Goal: Feedback & Contribution: Leave review/rating

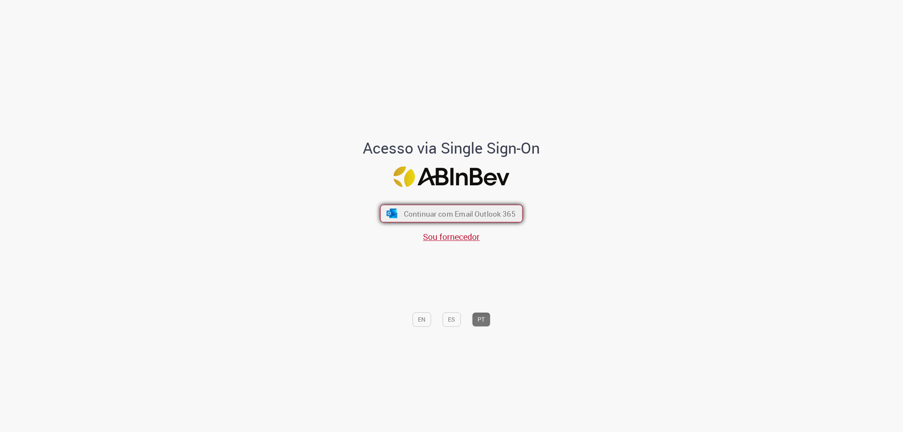
click at [444, 212] on span "Continuar com Email Outlook 365" at bounding box center [460, 214] width 112 height 10
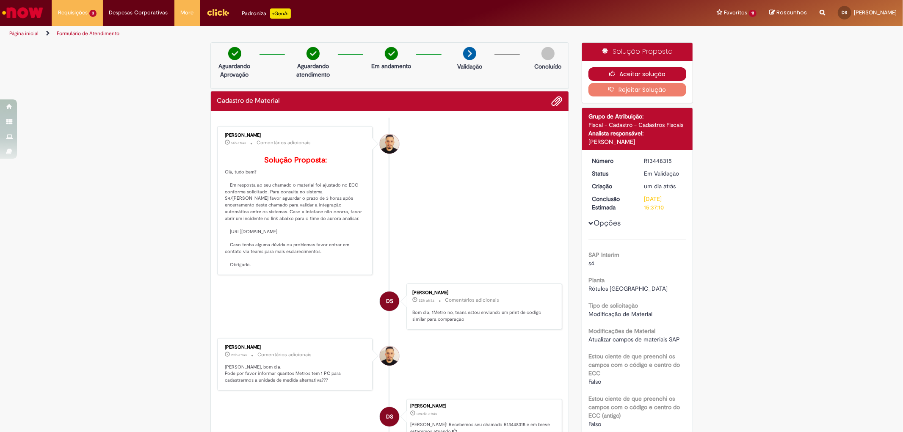
click at [629, 75] on button "Aceitar solução" at bounding box center [637, 74] width 98 height 14
click at [80, 12] on li "Requisições 3 Exibir Todas as Solicitações Cadastro de Material um dia atrás um…" at bounding box center [77, 12] width 51 height 25
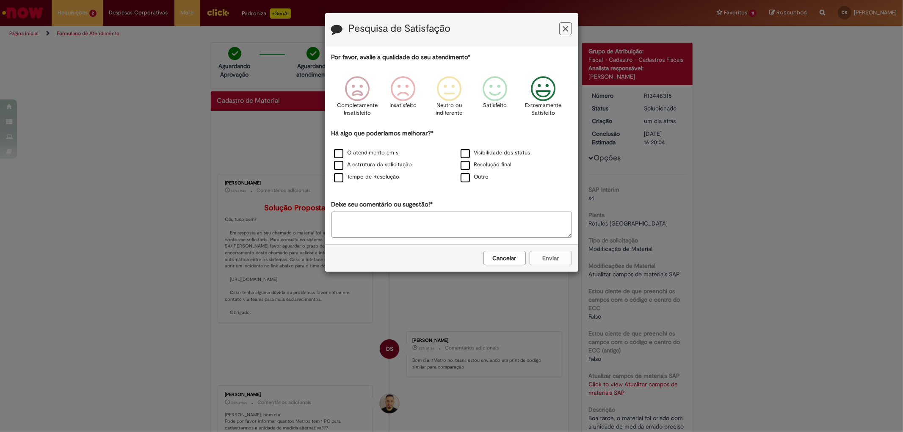
click at [548, 91] on icon "Feedback" at bounding box center [543, 88] width 32 height 25
click at [337, 155] on label "O atendimento em si" at bounding box center [367, 153] width 66 height 8
click at [338, 168] on label "A estrutura da solicitação" at bounding box center [373, 165] width 78 height 8
click at [335, 179] on label "Tempo de Resolução" at bounding box center [367, 177] width 66 height 8
click at [467, 154] on label "Visibilidade dos status" at bounding box center [496, 153] width 70 height 8
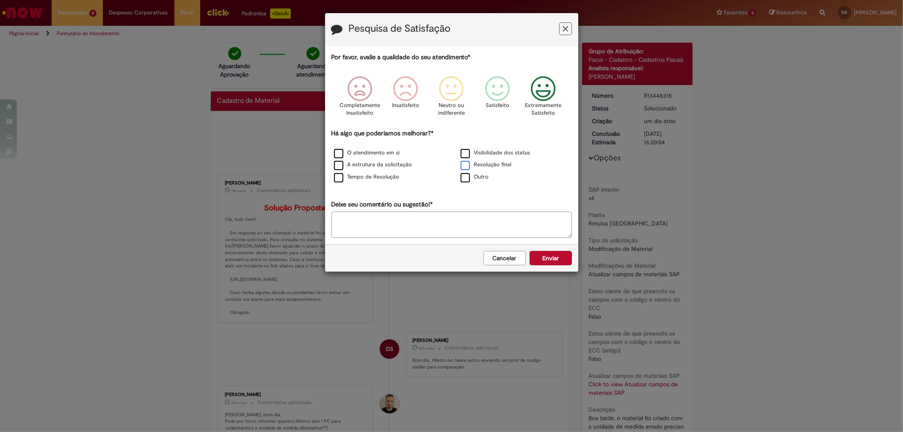
click at [466, 168] on label "Resolução final" at bounding box center [486, 165] width 51 height 8
click at [561, 261] on button "Enviar" at bounding box center [551, 258] width 42 height 14
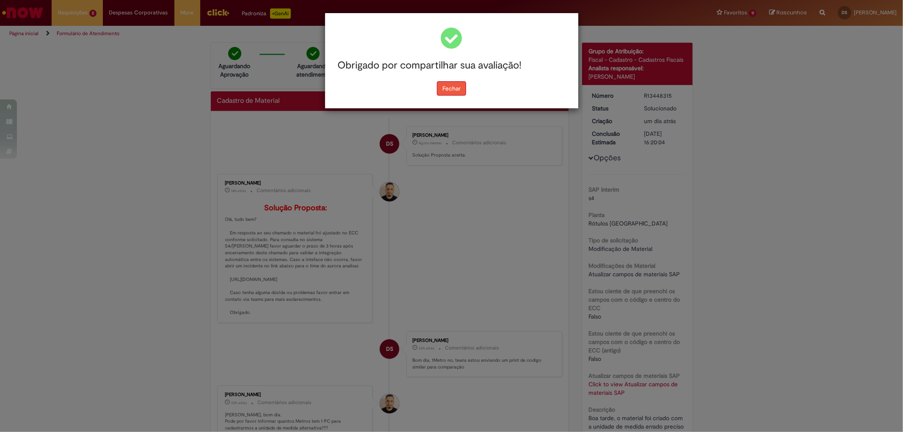
click at [459, 91] on button "Fechar" at bounding box center [451, 88] width 29 height 14
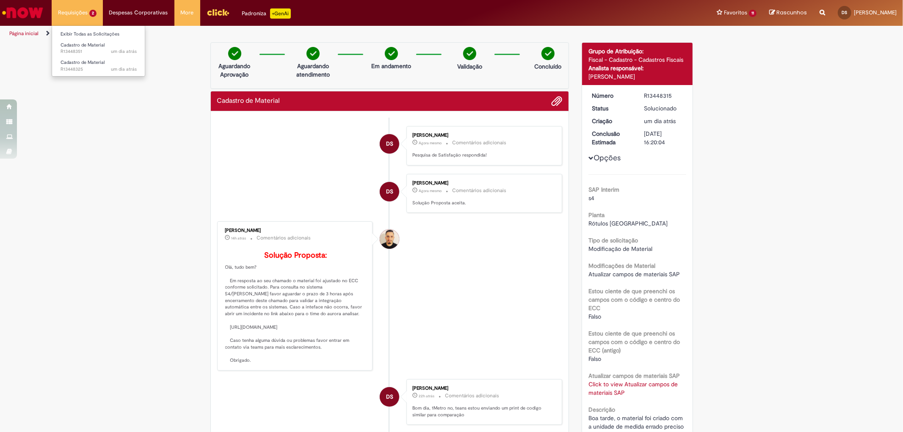
click at [68, 14] on li "Requisições 2 Exibir Todas as Solicitações Cadastro de Material um dia atrás um…" at bounding box center [77, 12] width 51 height 25
click at [78, 51] on span "um dia atrás um dia atrás R13448351" at bounding box center [99, 51] width 76 height 7
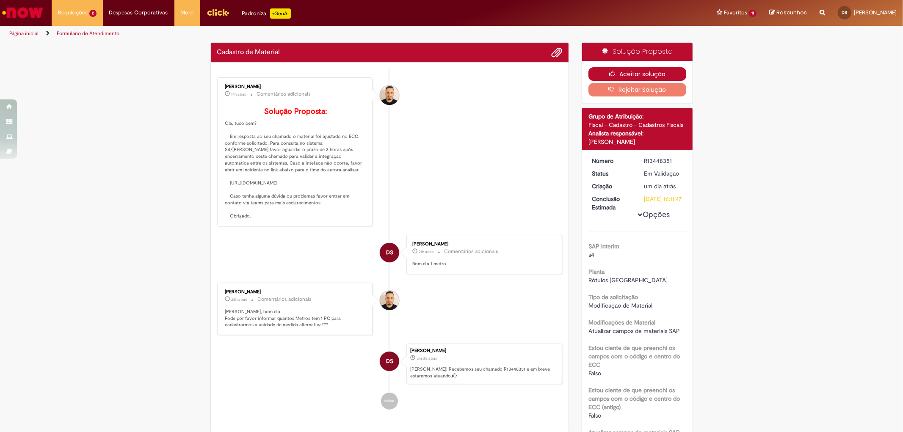
click at [625, 72] on button "Aceitar solução" at bounding box center [637, 74] width 98 height 14
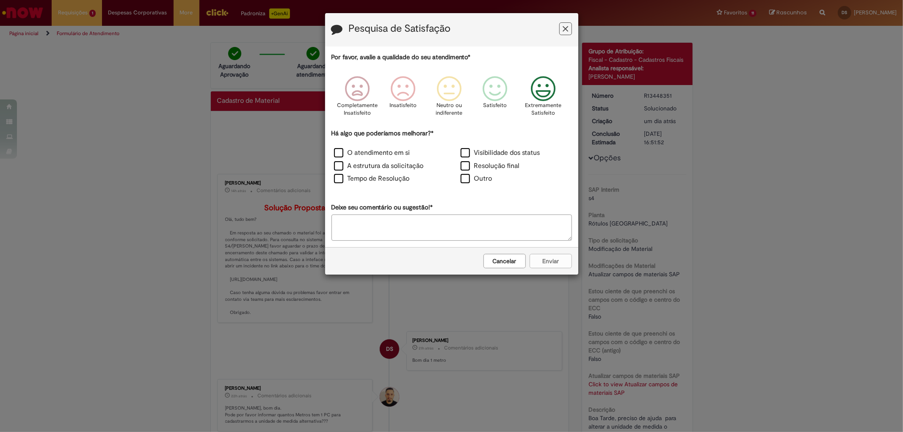
click at [542, 91] on icon "Feedback" at bounding box center [543, 88] width 32 height 25
click at [463, 155] on label "Visibilidade dos status" at bounding box center [501, 153] width 80 height 10
click at [465, 167] on label "Resolução final" at bounding box center [490, 166] width 59 height 10
click at [340, 166] on label "A estrutura da solicitação" at bounding box center [379, 166] width 90 height 10
click at [340, 152] on label "O atendimento em si" at bounding box center [372, 153] width 76 height 10
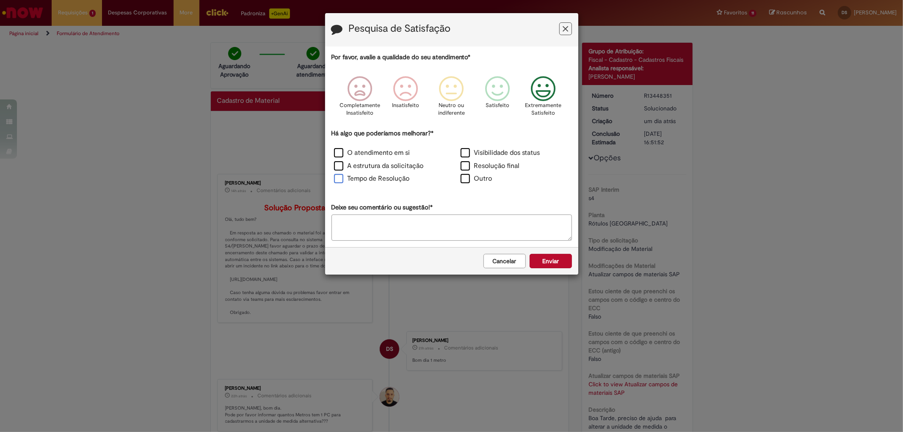
click at [340, 181] on label "Tempo de Resolução" at bounding box center [372, 179] width 76 height 10
click at [550, 265] on button "Enviar" at bounding box center [551, 261] width 42 height 14
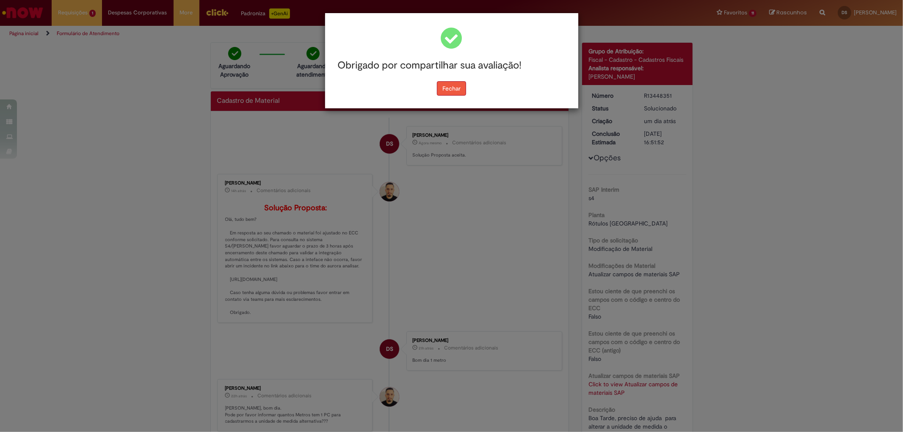
click at [456, 89] on button "Fechar" at bounding box center [451, 88] width 29 height 14
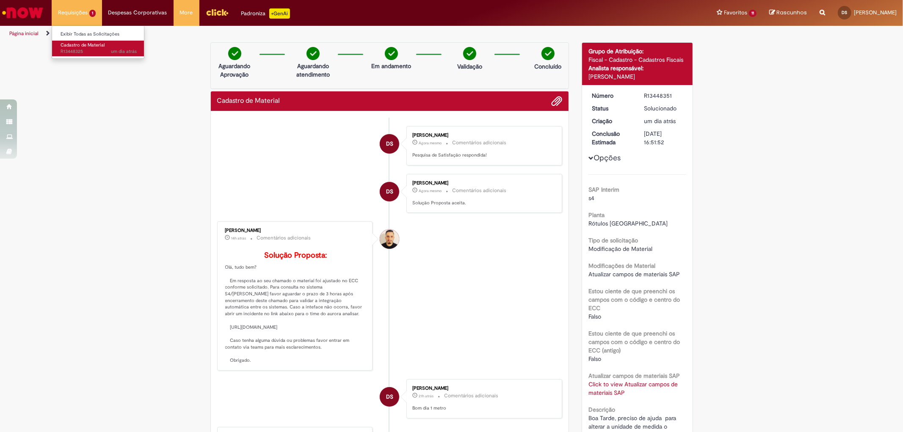
click at [69, 51] on span "um dia atrás um dia atrás R13448325" at bounding box center [99, 51] width 76 height 7
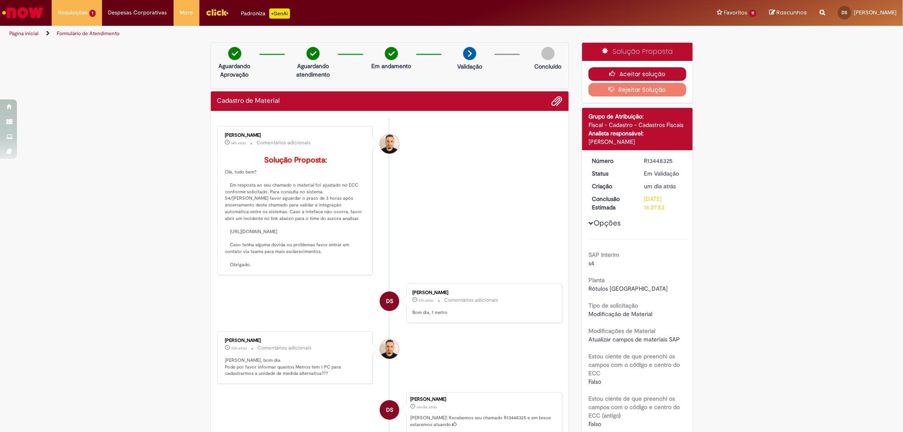
click at [650, 77] on button "Aceitar solução" at bounding box center [637, 74] width 98 height 14
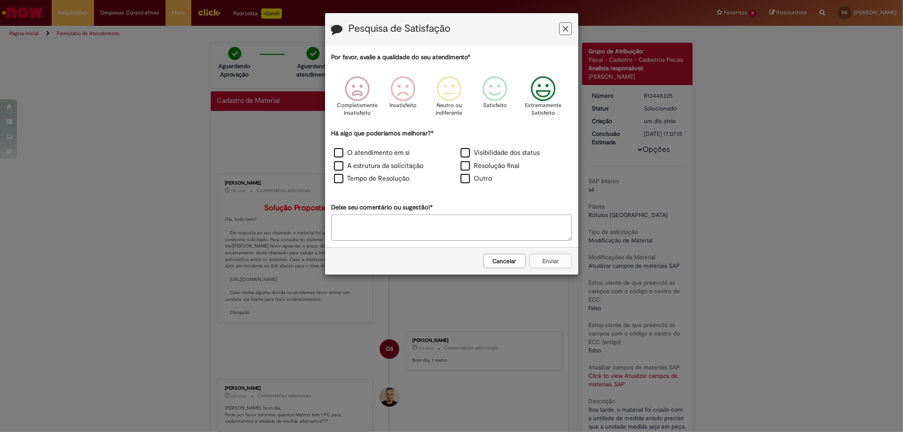
click at [542, 89] on icon "Feedback" at bounding box center [543, 88] width 32 height 25
click at [467, 166] on label "Resolução final" at bounding box center [490, 166] width 59 height 10
click at [467, 155] on label "Visibilidade dos status" at bounding box center [501, 153] width 80 height 10
click at [341, 150] on label "O atendimento em si" at bounding box center [372, 153] width 76 height 10
click at [338, 167] on label "A estrutura da solicitação" at bounding box center [379, 166] width 90 height 10
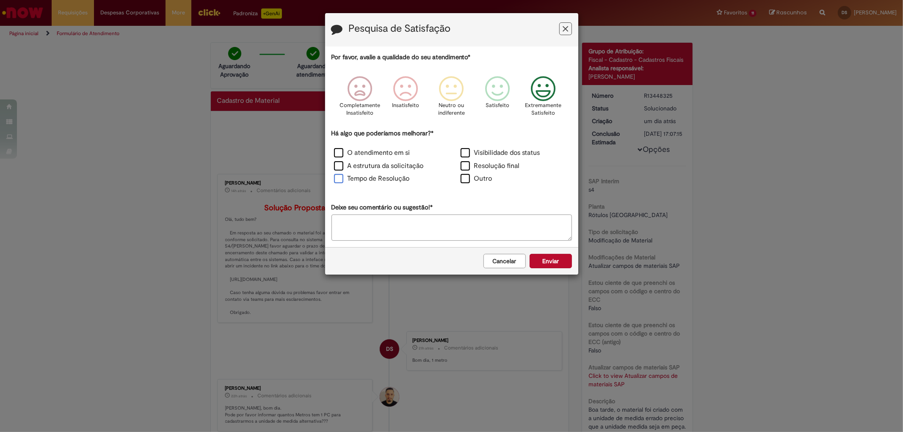
click at [340, 183] on label "Tempo de Resolução" at bounding box center [372, 179] width 76 height 10
click at [553, 263] on button "Enviar" at bounding box center [551, 261] width 42 height 14
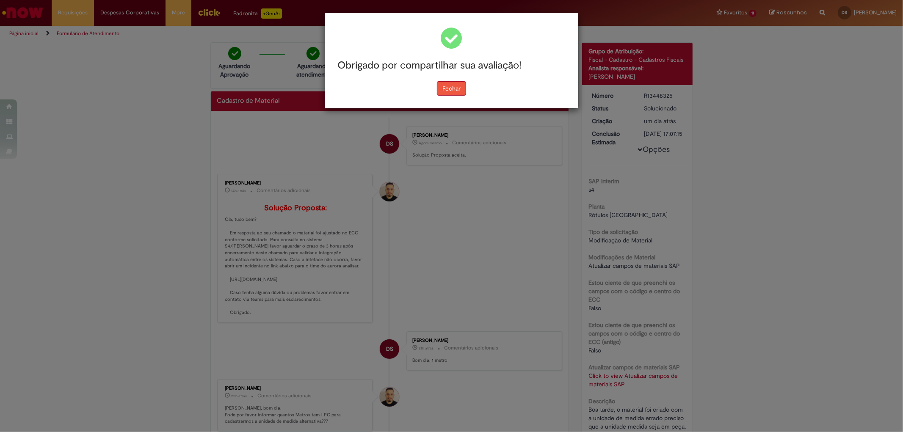
click at [450, 89] on button "Fechar" at bounding box center [451, 88] width 29 height 14
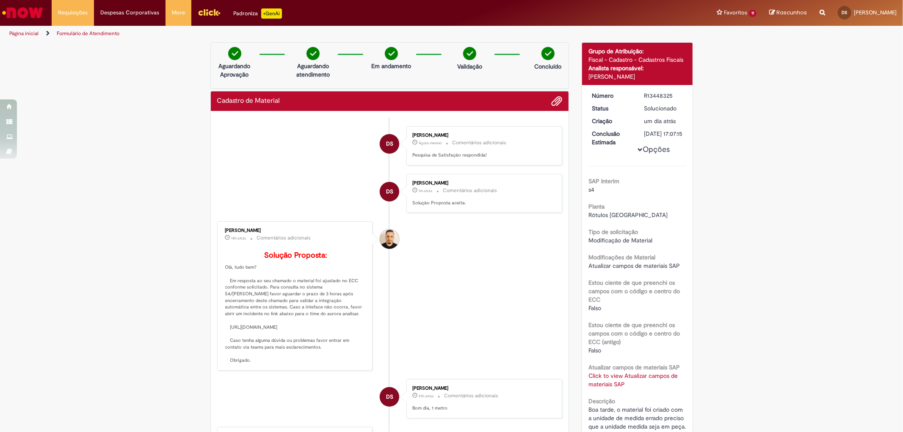
click at [744, 89] on div "Verificar Código de Barras Aguardando Aprovação Aguardando atendimento Em andam…" at bounding box center [451, 312] width 903 height 540
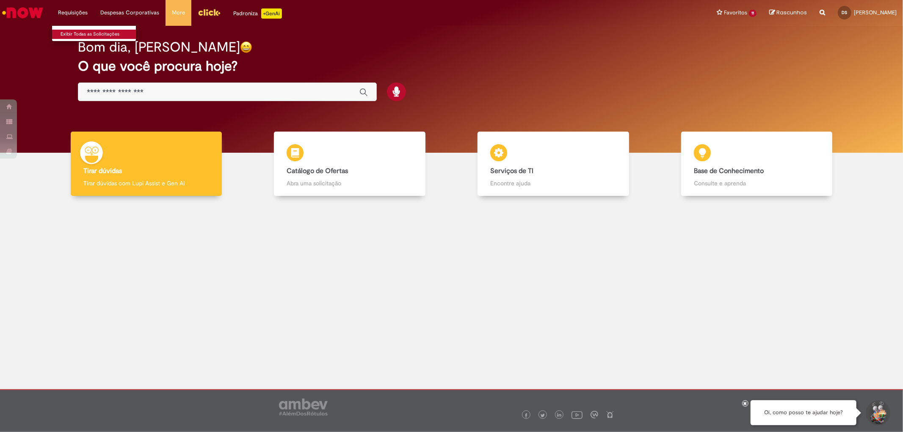
click at [70, 33] on link "Exibir Todas as Solicitações" at bounding box center [98, 34] width 93 height 9
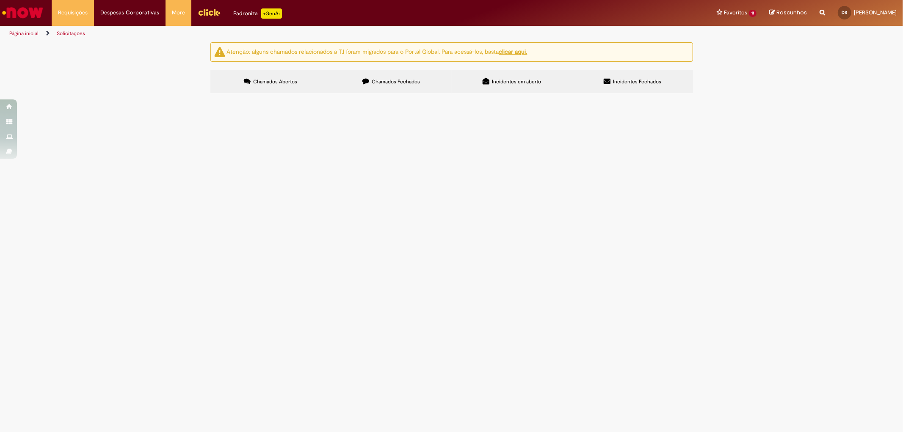
click at [395, 83] on span "Chamados Fechados" at bounding box center [396, 81] width 48 height 7
click at [0, 0] on span "Boa tarde, o material foi criado com a unidade de medida errado preciso que a u…" at bounding box center [0, 0] width 0 height 0
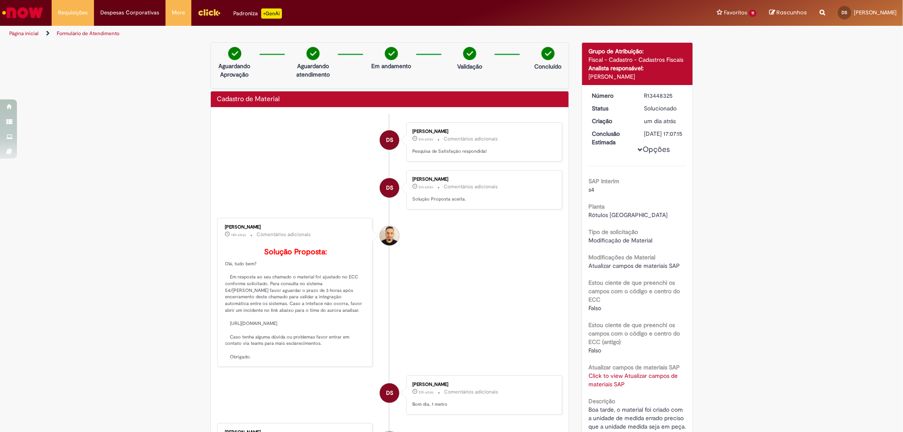
scroll to position [94, 0]
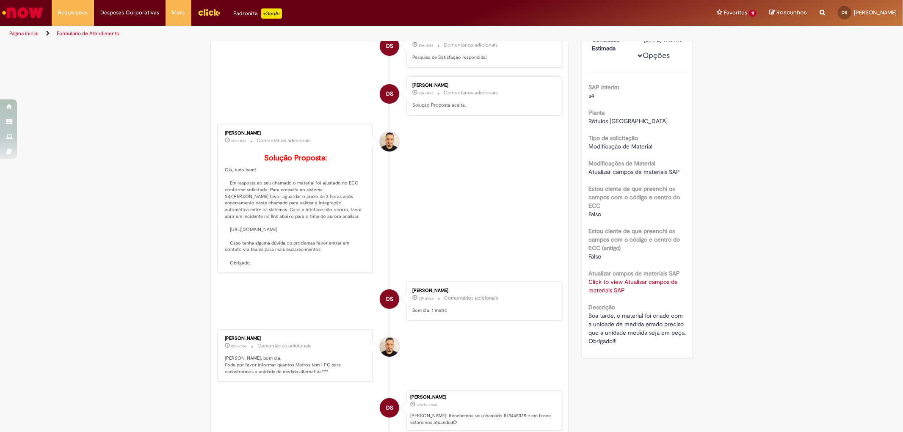
click at [627, 261] on div "Falso" at bounding box center [637, 256] width 98 height 8
click at [627, 252] on label "Estou ciente de que preenchi os campos com o código e centro do ECC (antigo)" at bounding box center [637, 239] width 98 height 25
click at [618, 240] on b "Estou ciente de que preenchi os campos com o código e centro do ECC (antigo)" at bounding box center [633, 239] width 91 height 25
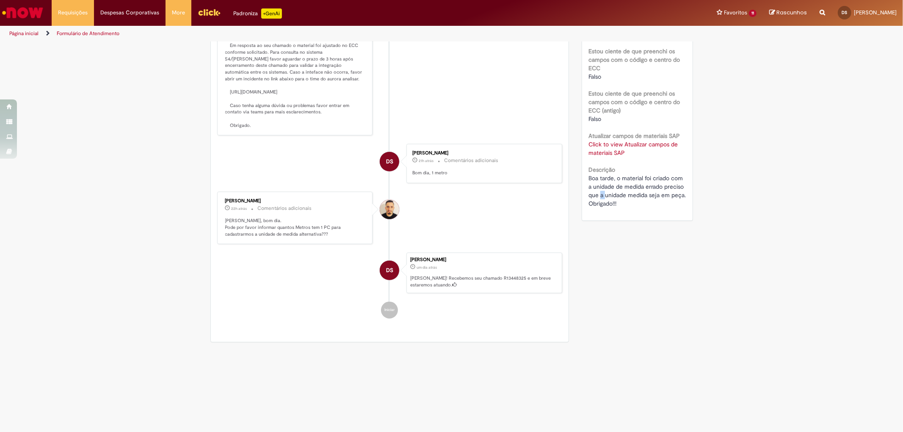
click at [600, 176] on span "Boa tarde, o material foi criado com a unidade de medida errado preciso que a u…" at bounding box center [636, 190] width 97 height 33
click at [606, 141] on link "Click to view Atualizar campos de materiais SAP" at bounding box center [632, 149] width 89 height 16
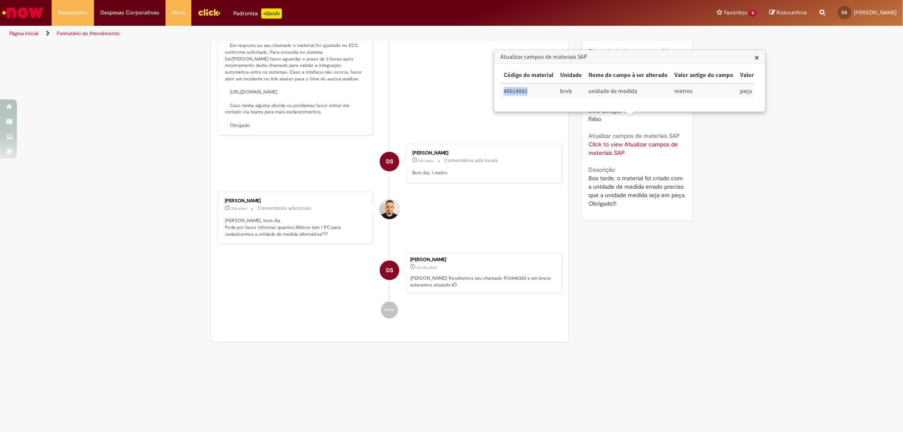
drag, startPoint x: 528, startPoint y: 92, endPoint x: 501, endPoint y: 91, distance: 27.1
click at [501, 91] on td "40014982" at bounding box center [528, 91] width 56 height 16
copy td "40014982"
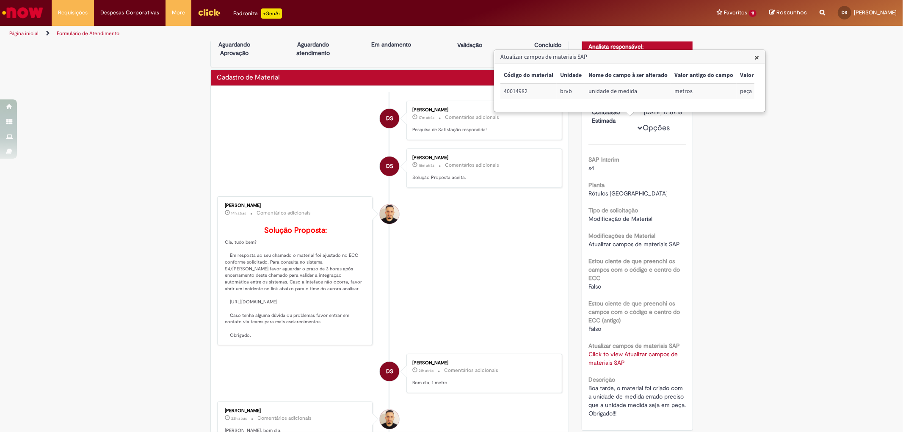
scroll to position [0, 0]
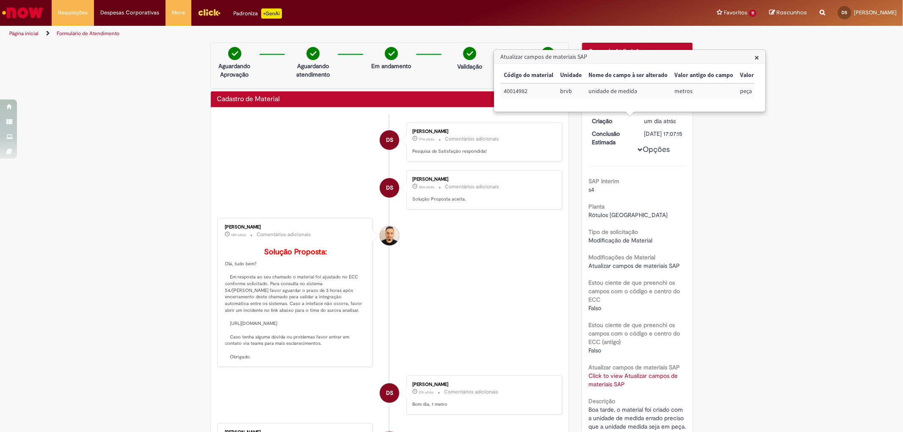
click at [757, 60] on span "×" at bounding box center [756, 57] width 5 height 11
